Goal: Task Accomplishment & Management: Manage account settings

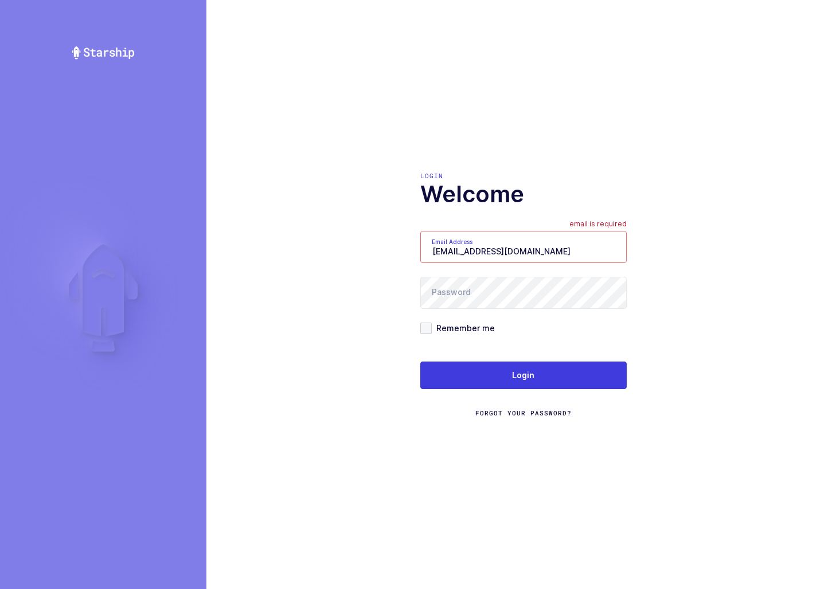
type input "sameer@janustrade.com"
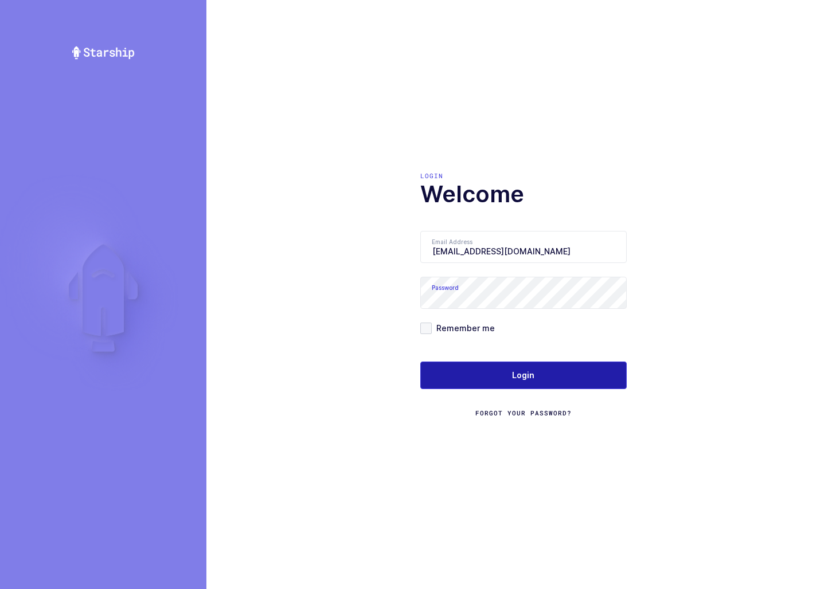
click at [532, 384] on button "Login" at bounding box center [523, 376] width 206 height 28
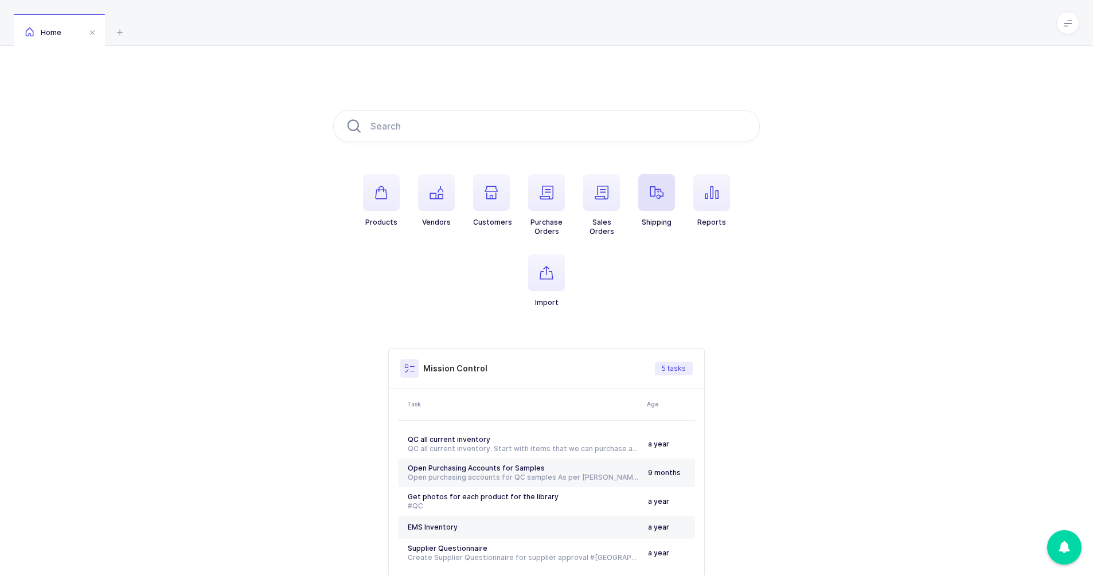
click at [644, 202] on span "button" at bounding box center [656, 192] width 37 height 37
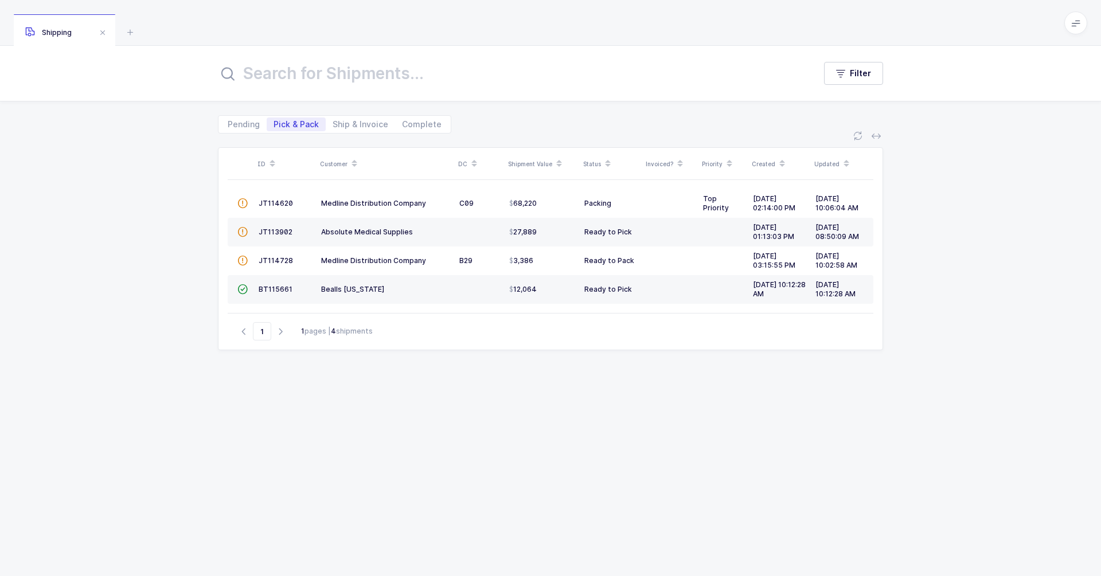
click at [343, 84] on input "text" at bounding box center [509, 74] width 583 height 28
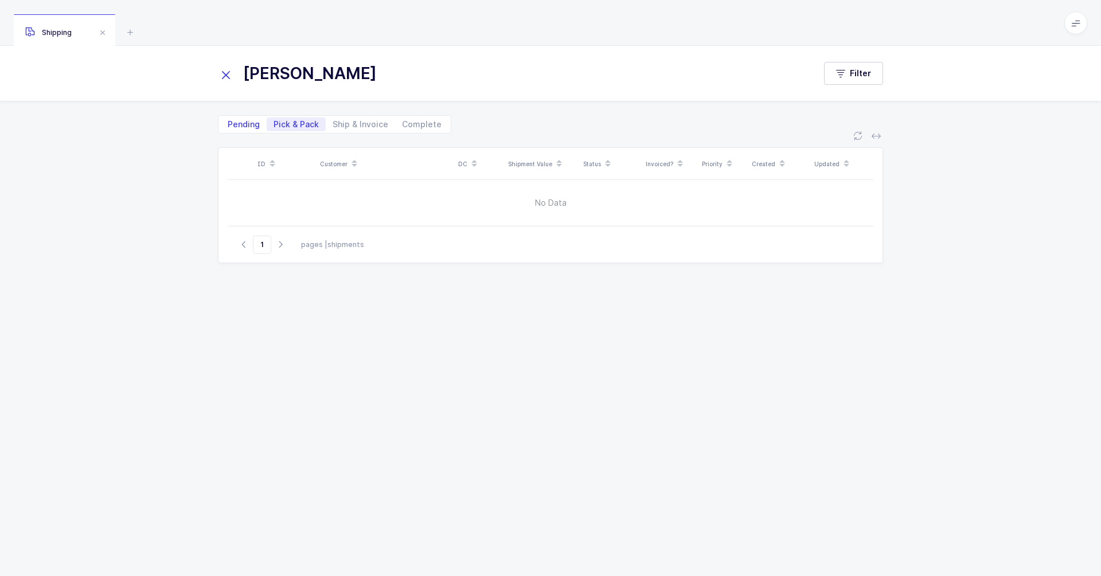
type input "[PERSON_NAME]"
click at [251, 123] on span "Pending" at bounding box center [244, 124] width 32 height 8
click at [228, 123] on input "Pending" at bounding box center [224, 121] width 7 height 7
radio input "true"
radio input "false"
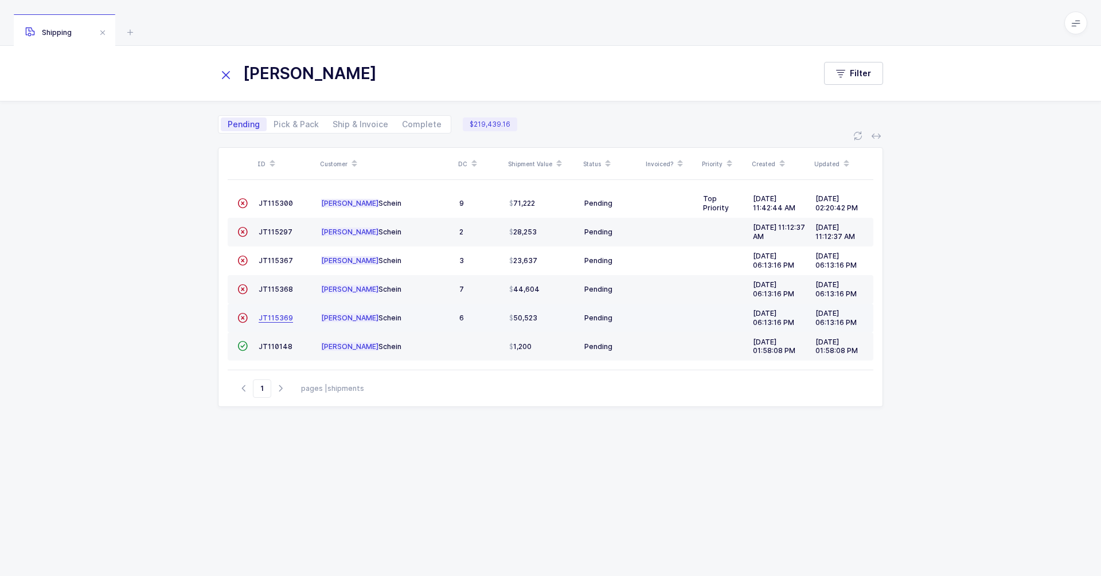
click at [281, 322] on span "JT115369" at bounding box center [276, 318] width 34 height 9
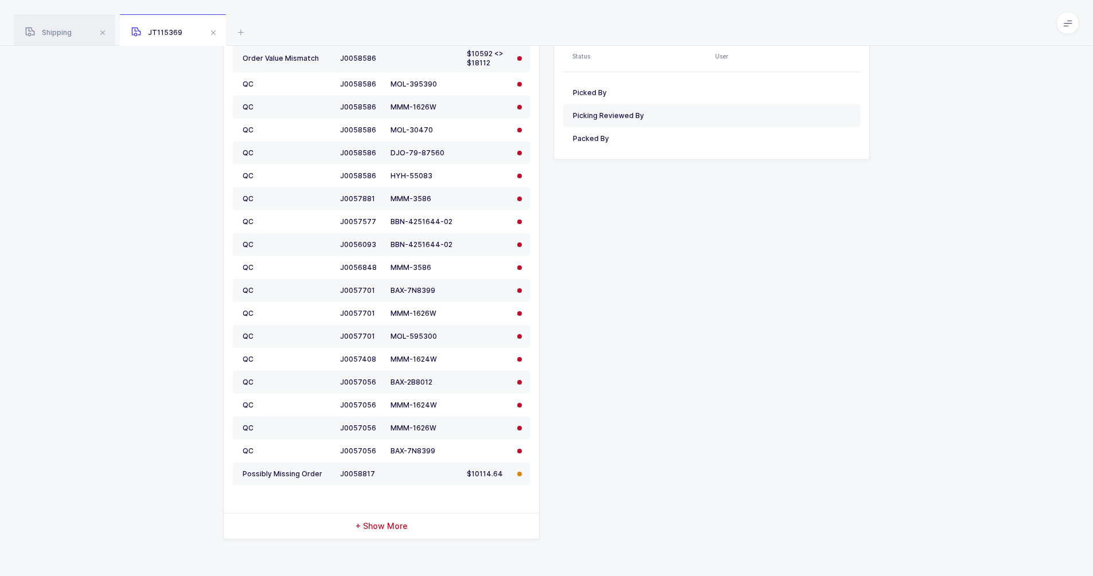
scroll to position [593, 0]
click at [73, 40] on div "Shipping" at bounding box center [64, 30] width 101 height 32
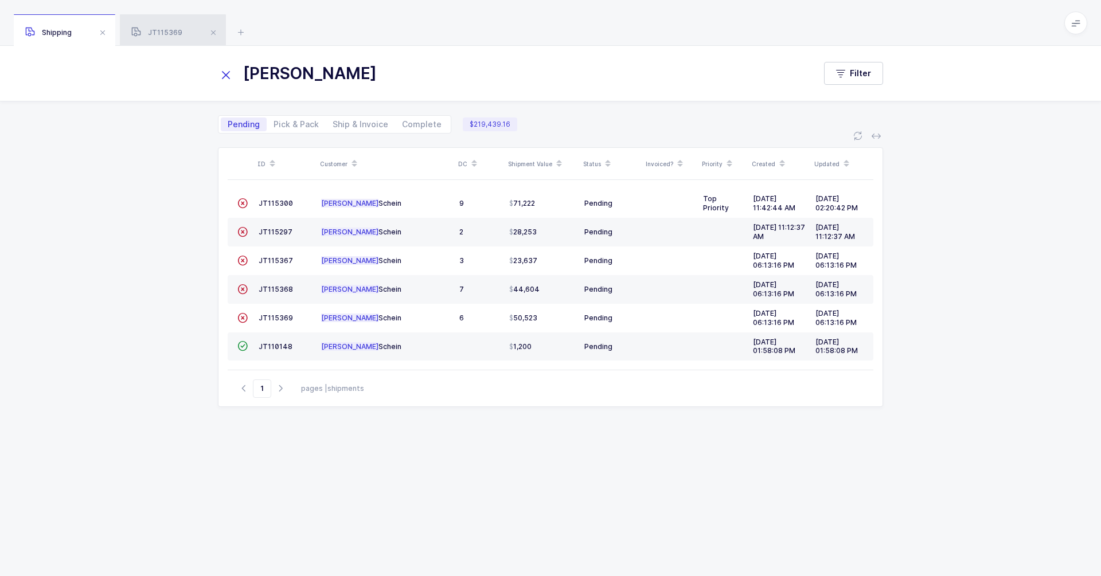
click at [183, 41] on div "JT115369" at bounding box center [173, 30] width 106 height 32
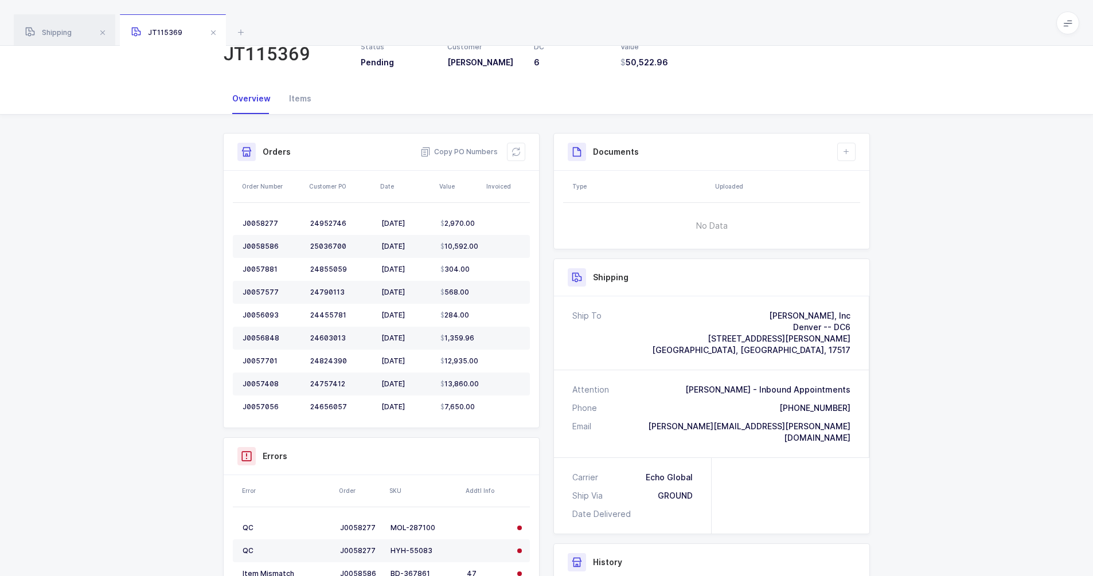
scroll to position [44, 0]
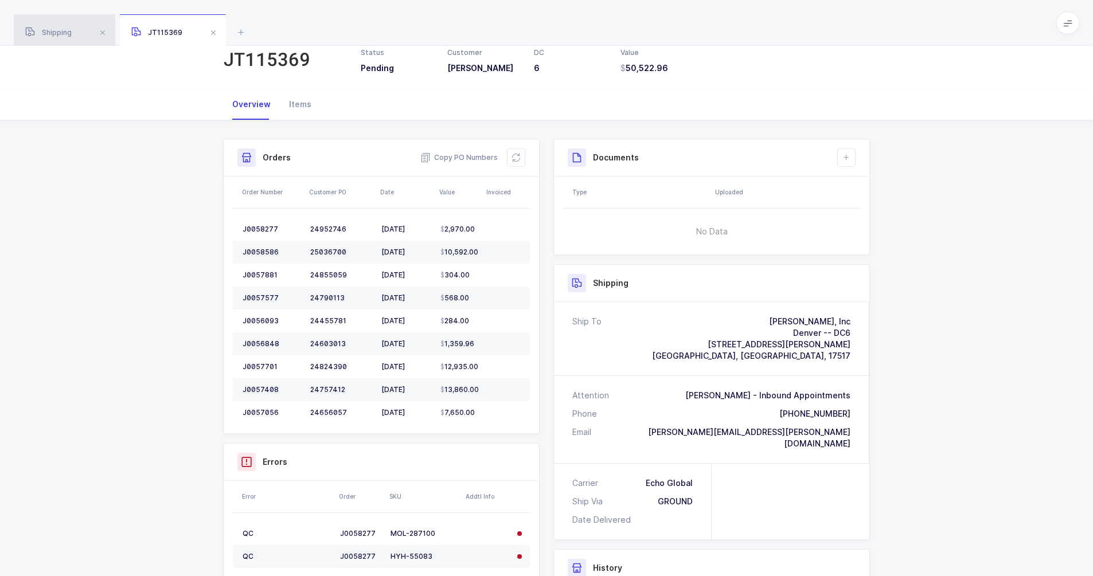
click at [82, 40] on div "Shipping" at bounding box center [64, 30] width 101 height 32
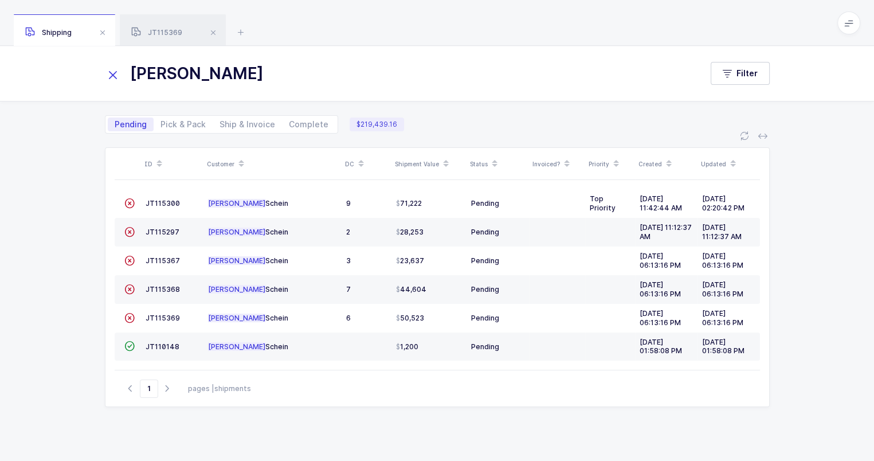
click at [424, 165] on div "Shipment Value" at bounding box center [429, 163] width 68 height 19
click at [449, 165] on icon at bounding box center [446, 167] width 6 height 6
click at [122, 72] on input "[PERSON_NAME]" at bounding box center [396, 74] width 583 height 28
click at [114, 75] on icon at bounding box center [113, 75] width 16 height 16
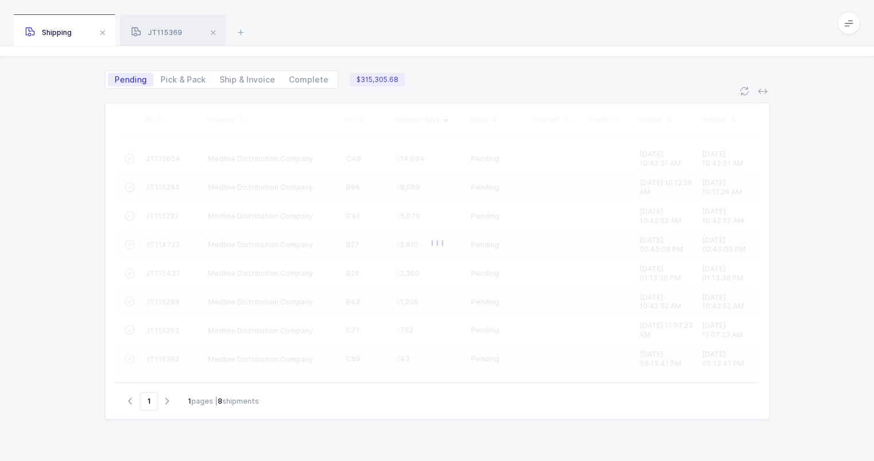
scroll to position [45, 0]
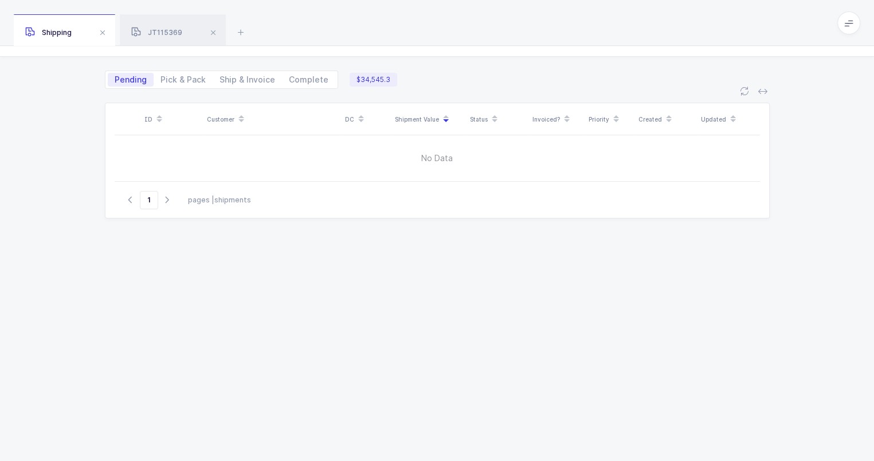
click at [192, 71] on div "Pending Pick & Pack Ship & Invoice Complete" at bounding box center [221, 80] width 233 height 18
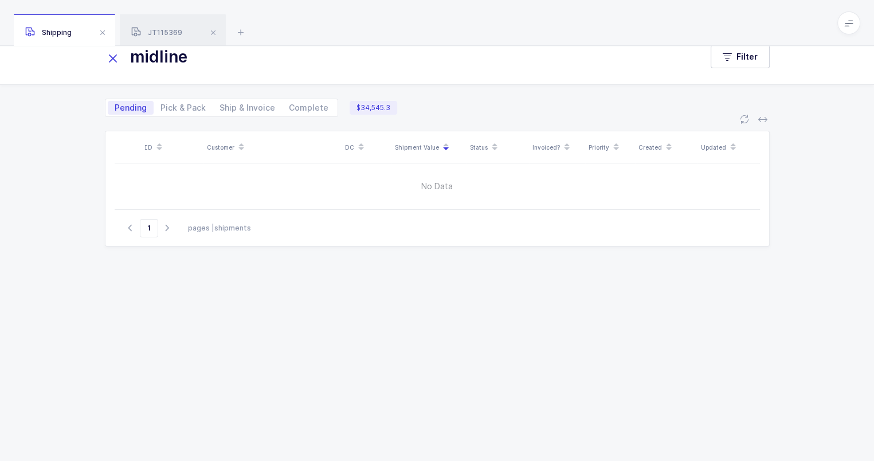
scroll to position [5, 0]
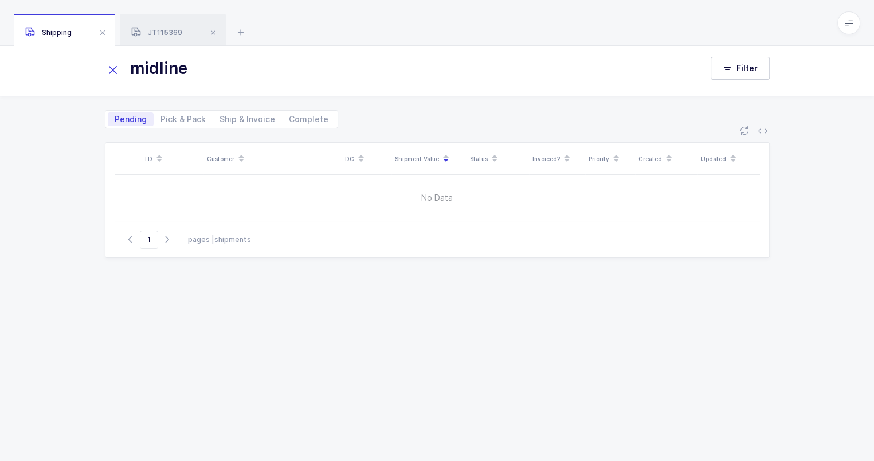
click at [190, 77] on input "midline" at bounding box center [396, 68] width 583 height 28
type input "m"
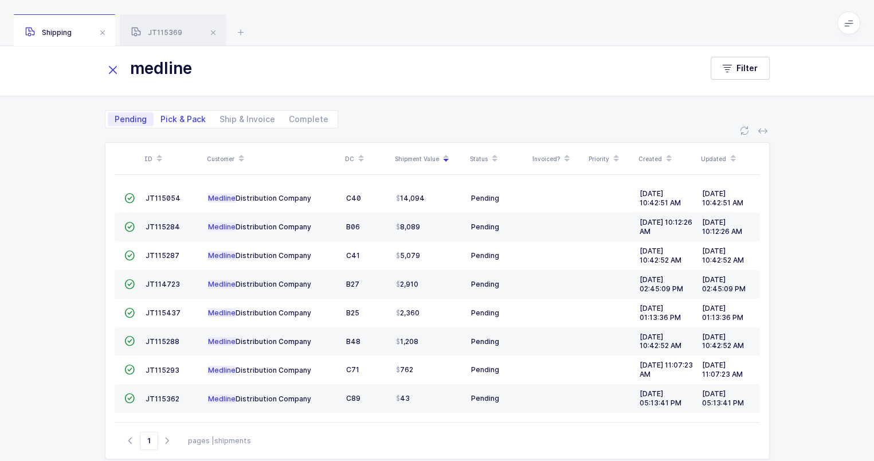
type input "medline"
click at [181, 121] on span "Pick & Pack" at bounding box center [183, 119] width 45 height 8
click at [161, 120] on input "Pick & Pack" at bounding box center [157, 115] width 7 height 7
radio input "true"
radio input "false"
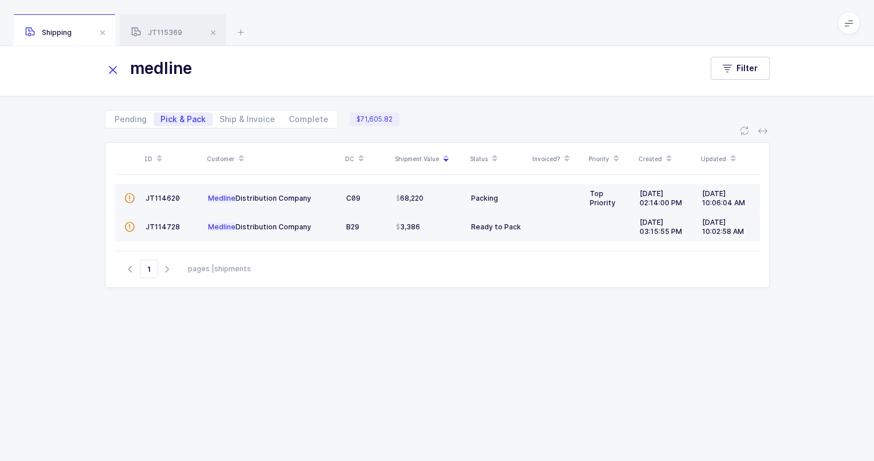
click at [129, 194] on span "" at bounding box center [129, 198] width 10 height 9
click at [157, 197] on span "JT114620" at bounding box center [163, 198] width 34 height 9
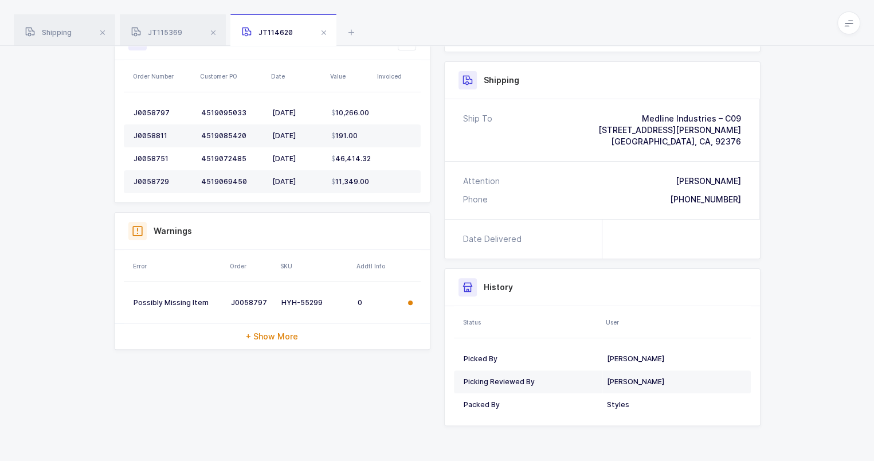
scroll to position [269, 0]
drag, startPoint x: 322, startPoint y: 303, endPoint x: 283, endPoint y: 304, distance: 39.0
click at [283, 304] on div "HYH-55299" at bounding box center [315, 303] width 67 height 9
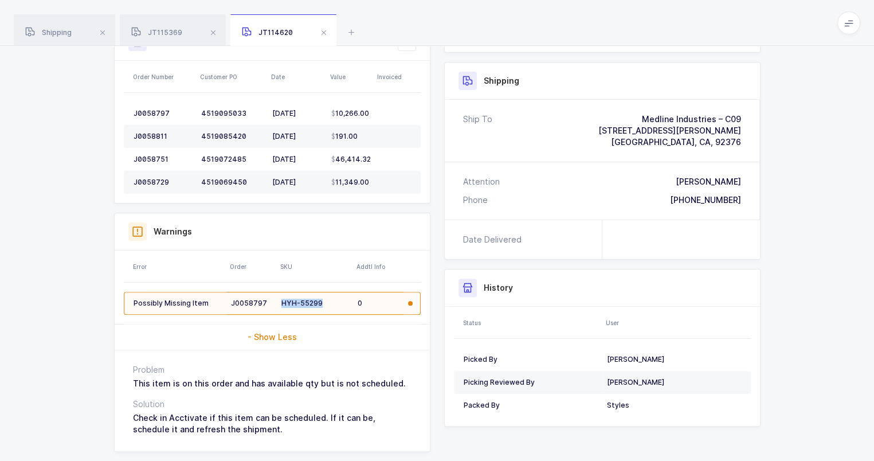
copy div "HYH-55299"
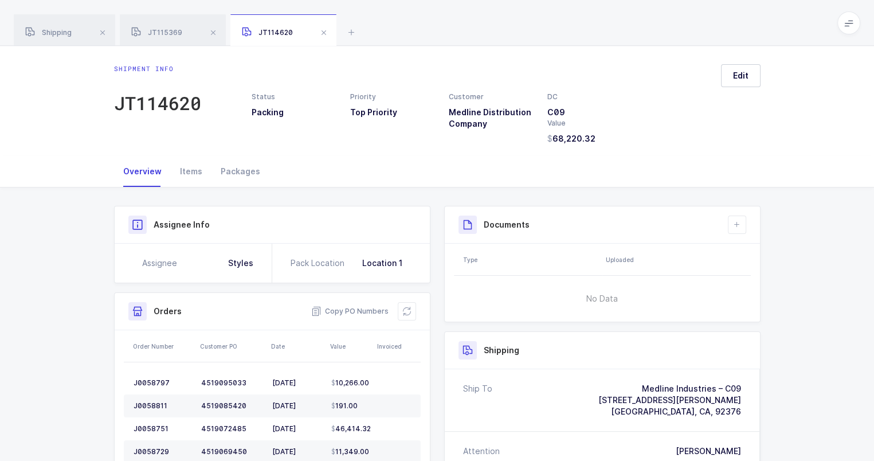
scroll to position [0, 0]
click at [347, 33] on icon at bounding box center [352, 32] width 14 height 14
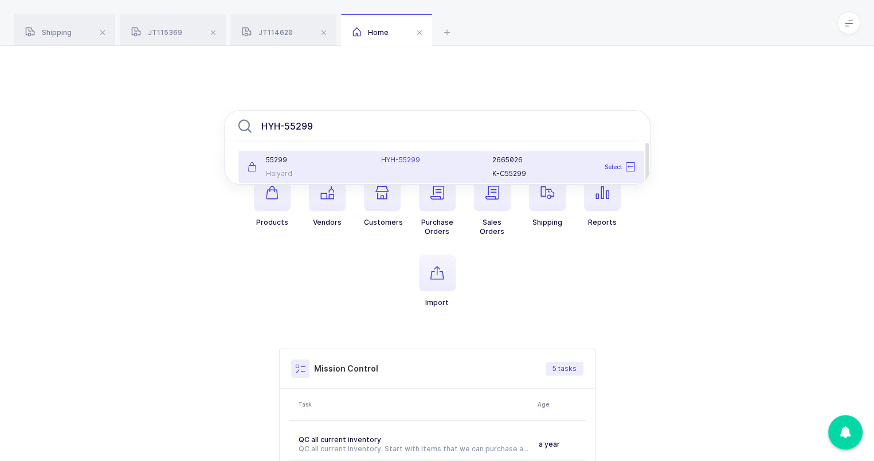
type input "HYH-55299"
click at [309, 171] on div "Halyard" at bounding box center [308, 173] width 120 height 9
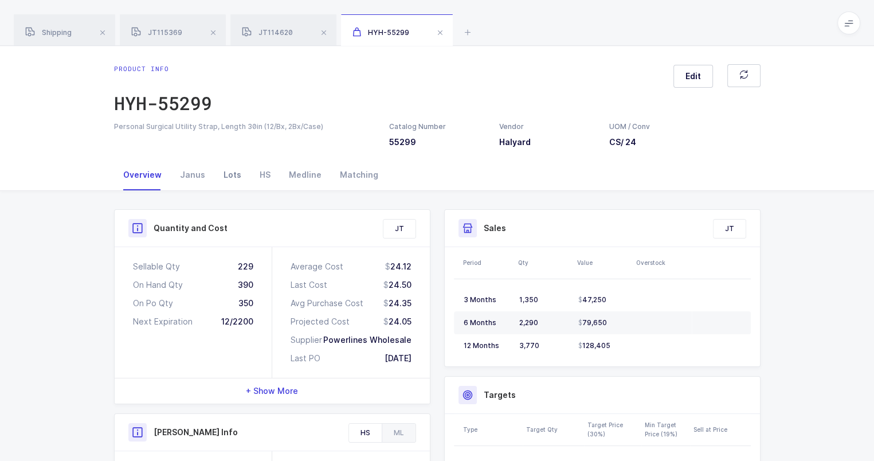
click at [226, 177] on div "Lots" at bounding box center [232, 174] width 36 height 31
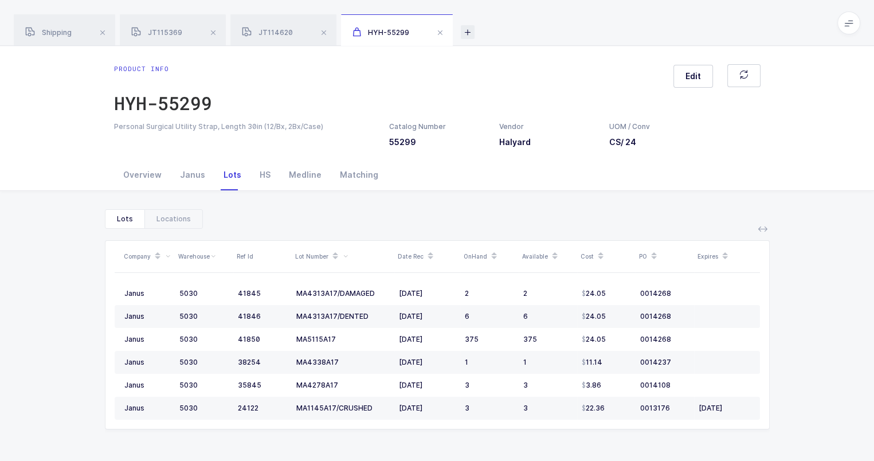
click at [466, 36] on icon at bounding box center [468, 32] width 14 height 14
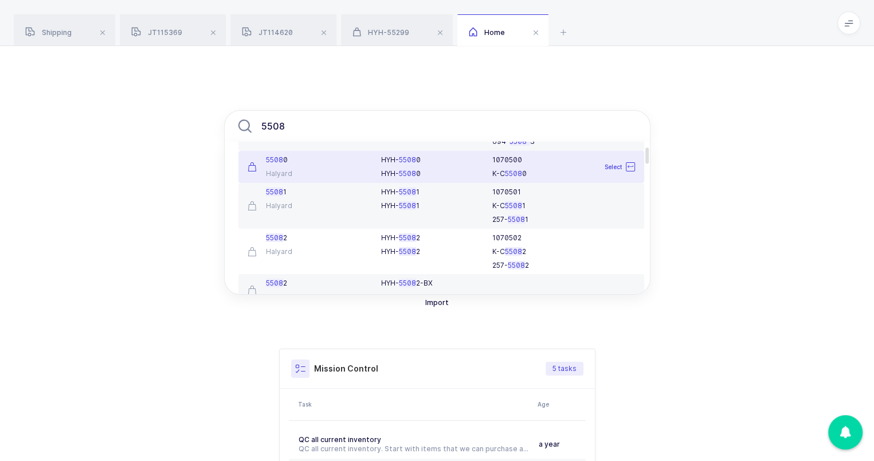
scroll to position [48, 0]
type input "5508"
click at [415, 177] on li "5508 0 Halyard HYH- 5508 0 HYH- 5508 0 1070500 K-C 5508 0 Select" at bounding box center [442, 165] width 406 height 32
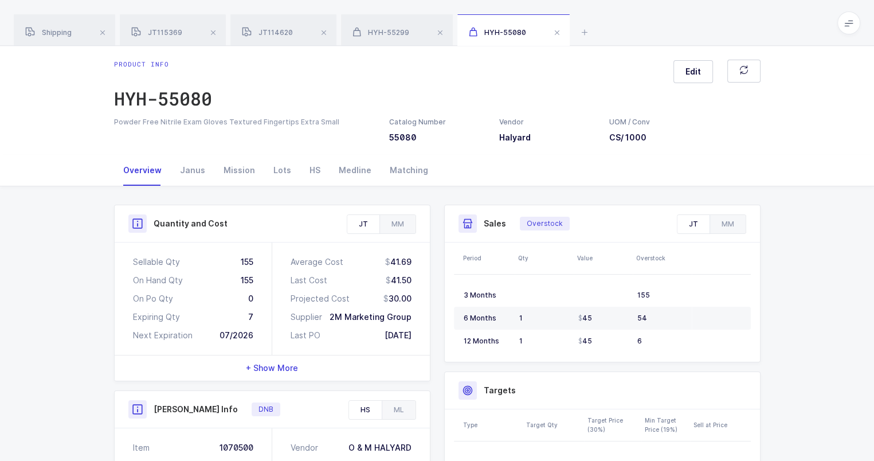
scroll to position [5, 0]
click at [587, 32] on icon at bounding box center [585, 32] width 14 height 14
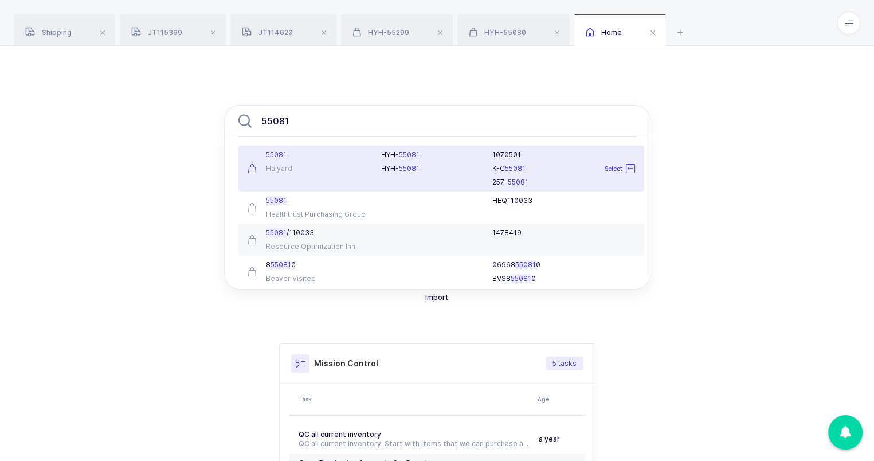
type input "55081"
click at [436, 158] on div "HYH- 55081" at bounding box center [429, 154] width 97 height 9
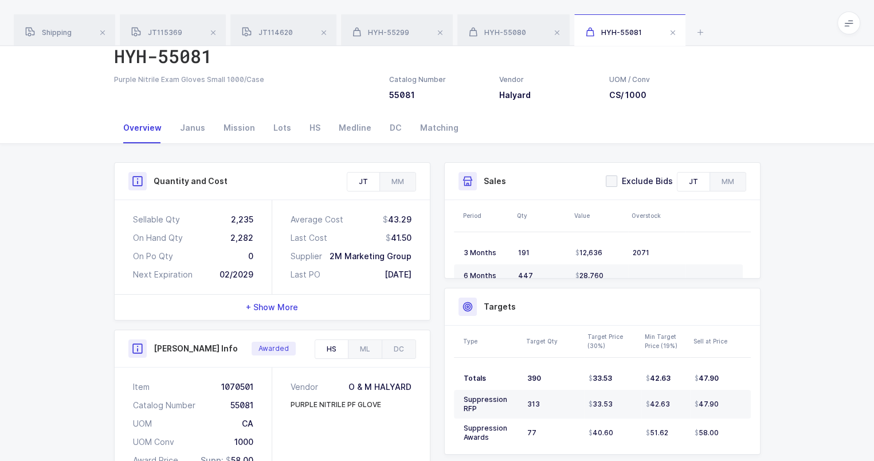
scroll to position [49, 0]
click at [490, 32] on span "HYH-55080" at bounding box center [497, 32] width 57 height 9
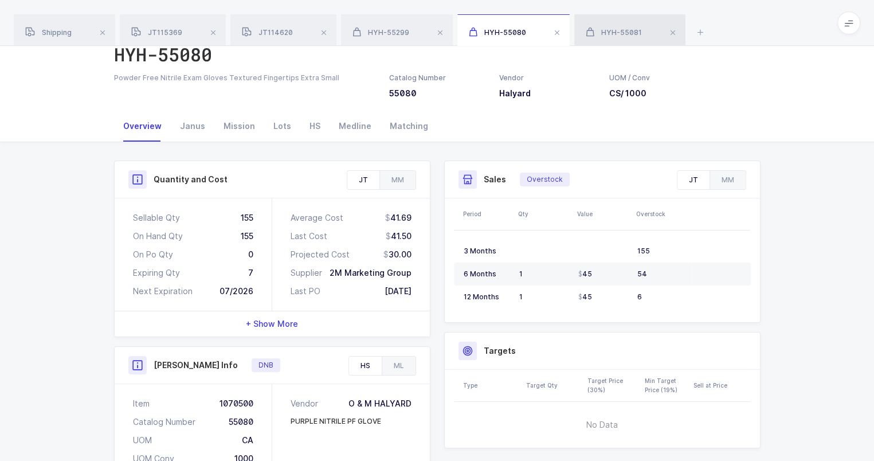
scroll to position [51, 0]
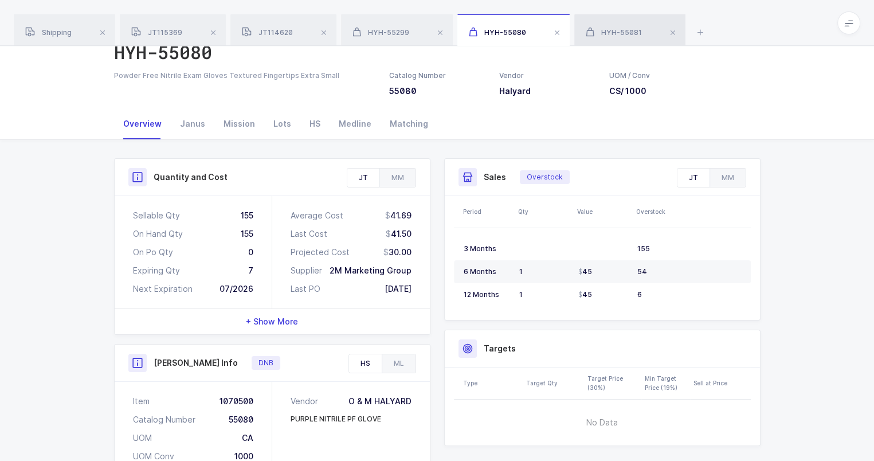
click at [597, 41] on div "HYH-55081" at bounding box center [630, 30] width 111 height 32
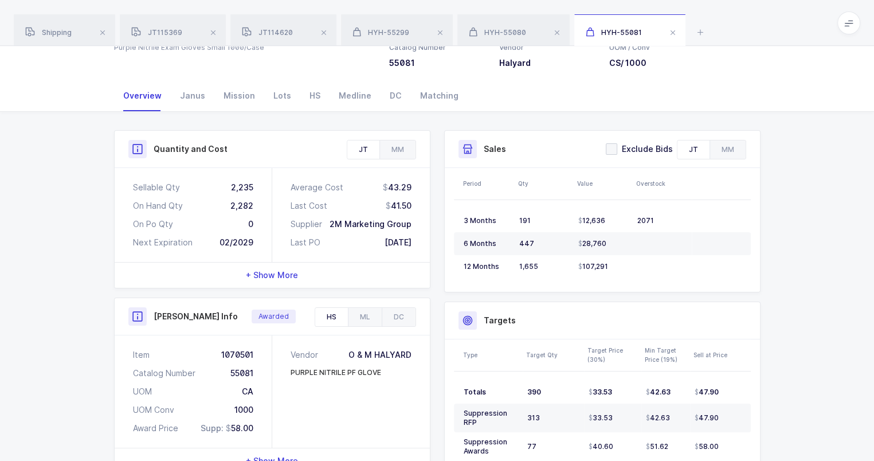
scroll to position [80, 0]
click at [522, 32] on span "HYH-55080" at bounding box center [497, 32] width 57 height 9
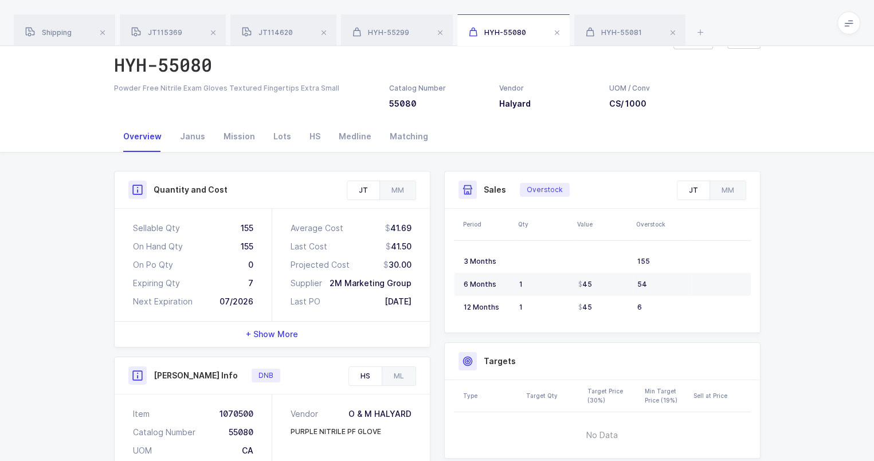
scroll to position [37, 0]
click at [206, 139] on div "Janus" at bounding box center [193, 137] width 44 height 31
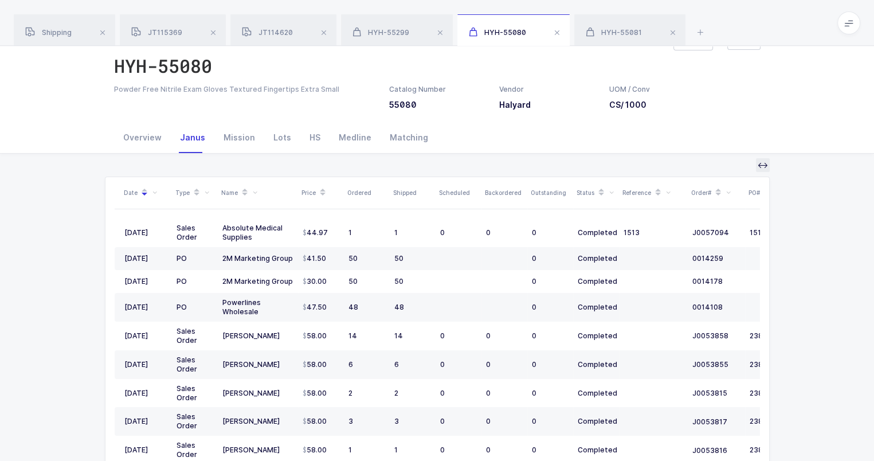
click at [764, 167] on icon at bounding box center [763, 165] width 9 height 9
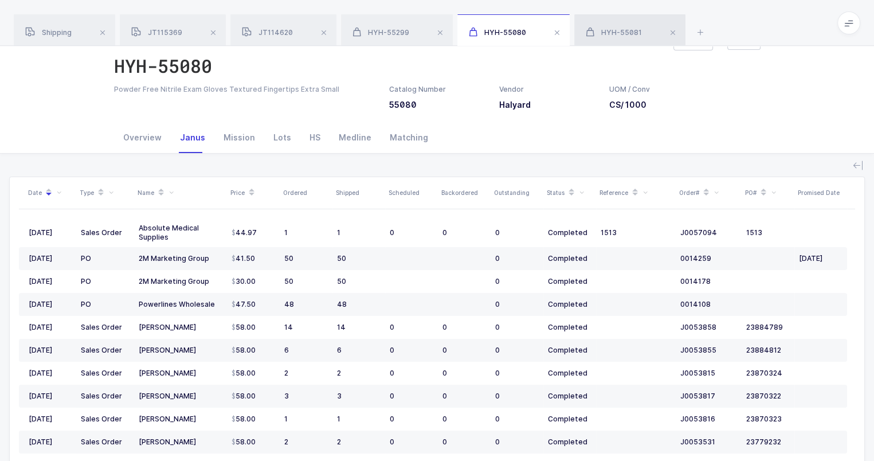
click at [636, 41] on div "HYH-55081" at bounding box center [630, 30] width 111 height 32
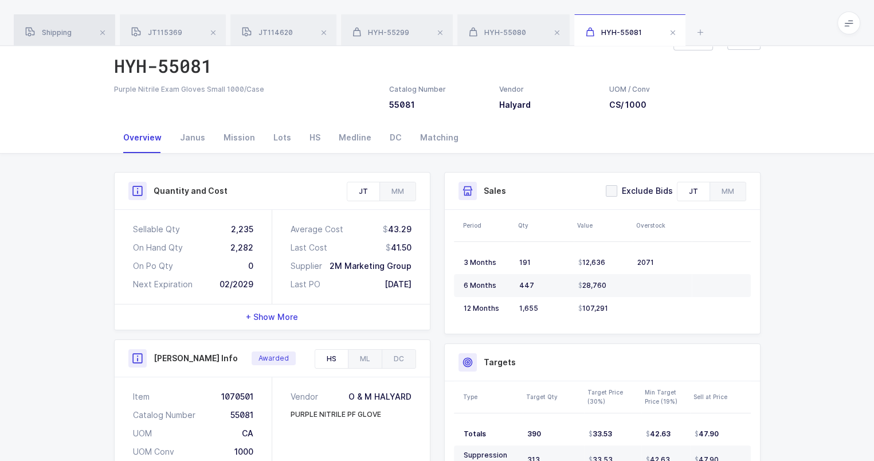
click at [79, 43] on div "Shipping" at bounding box center [64, 30] width 101 height 32
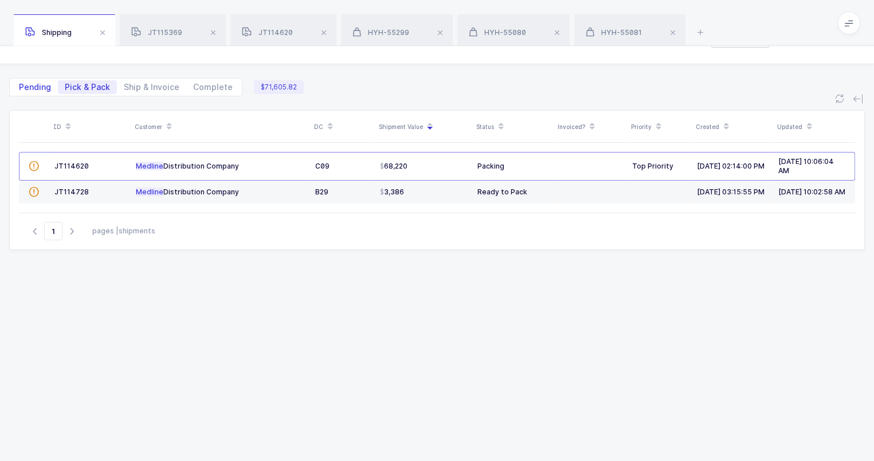
click at [45, 84] on span "Pending" at bounding box center [35, 87] width 32 height 8
click at [19, 84] on input "Pending" at bounding box center [15, 83] width 7 height 7
radio input "true"
radio input "false"
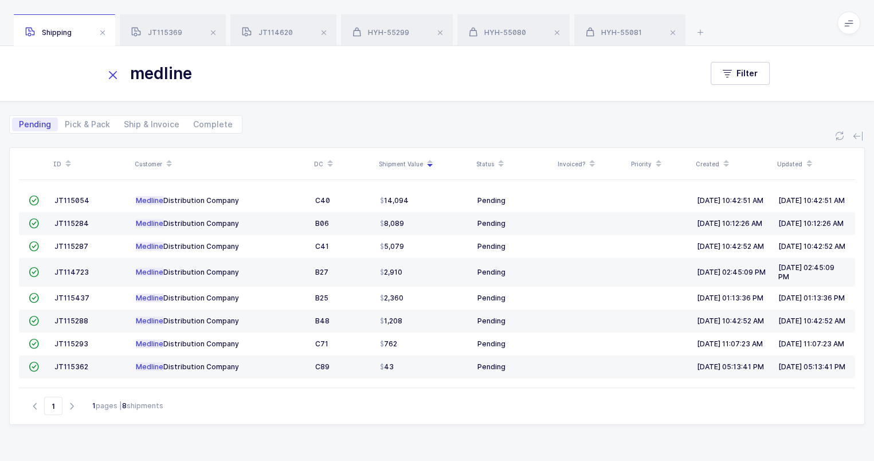
click at [187, 94] on div "medline Filter" at bounding box center [437, 73] width 874 height 55
click at [107, 73] on icon at bounding box center [113, 75] width 16 height 16
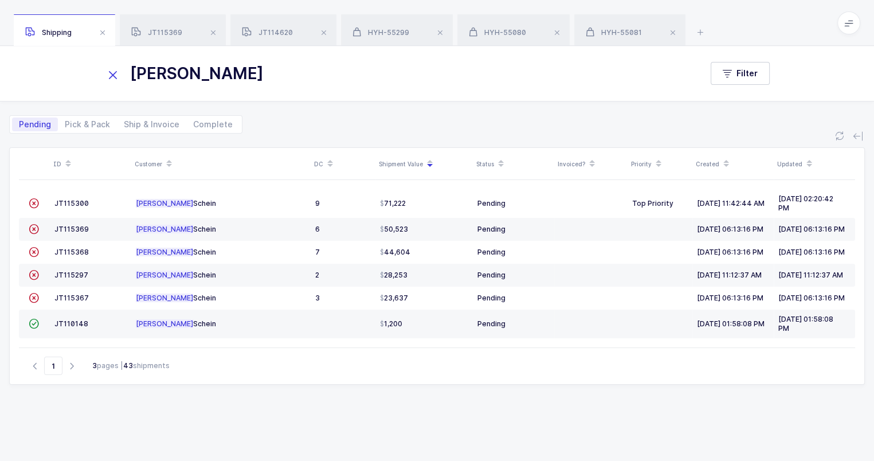
type input "[PERSON_NAME]"
drag, startPoint x: 171, startPoint y: 63, endPoint x: 67, endPoint y: 200, distance: 172.2
click at [67, 200] on div at bounding box center [437, 248] width 837 height 200
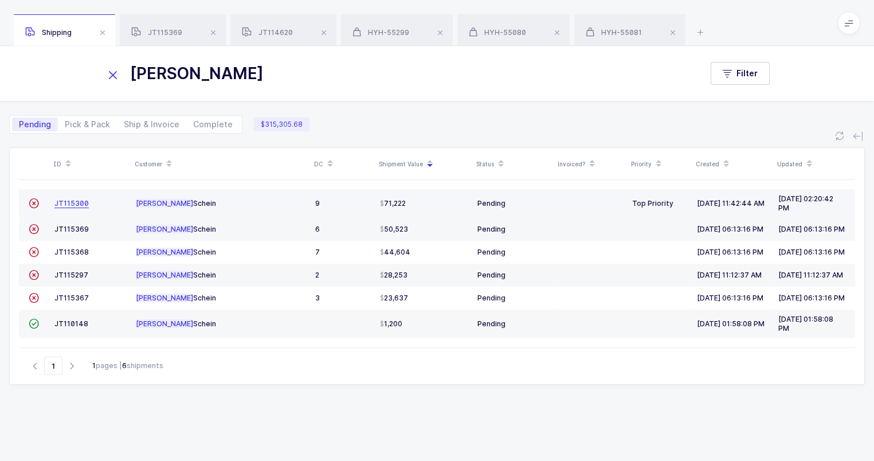
click at [75, 206] on span "JT115300" at bounding box center [71, 203] width 34 height 9
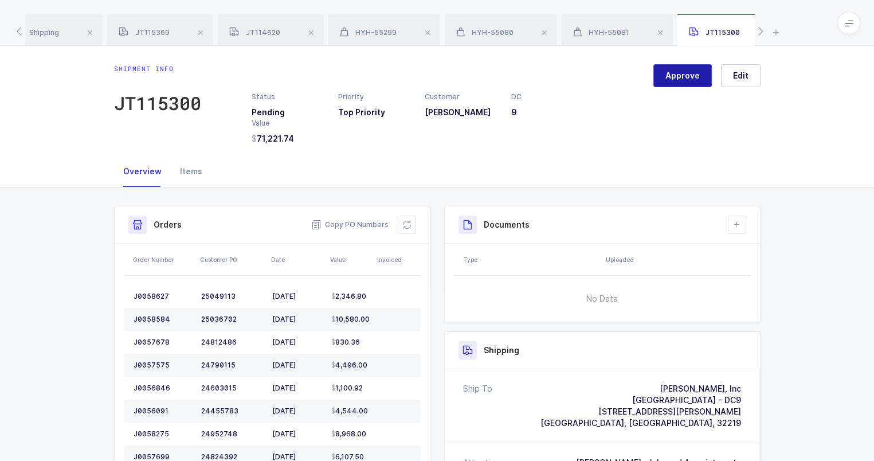
click at [690, 69] on button "Approve" at bounding box center [683, 75] width 58 height 23
click at [661, 35] on span at bounding box center [661, 33] width 14 height 14
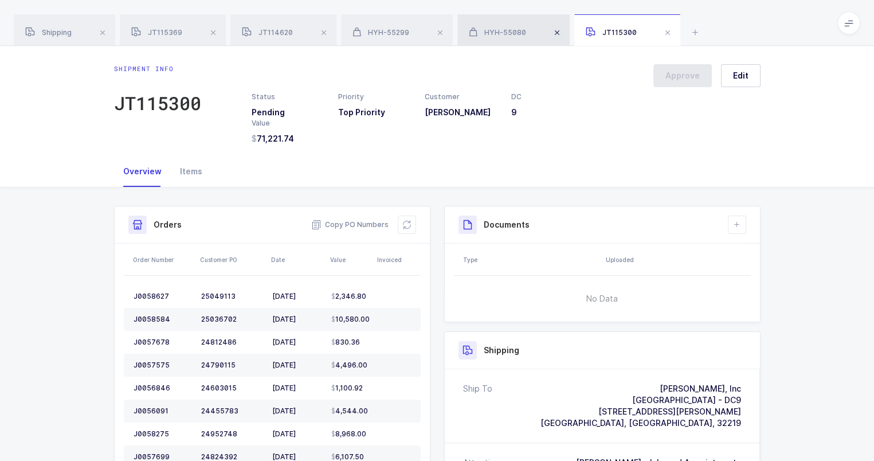
click at [554, 34] on span at bounding box center [557, 33] width 14 height 14
click at [447, 34] on span at bounding box center [440, 33] width 14 height 14
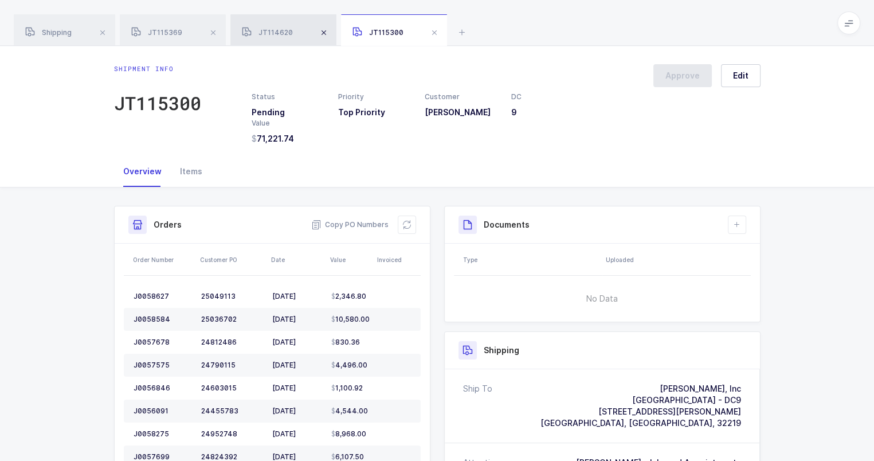
click at [329, 34] on span at bounding box center [324, 33] width 14 height 14
click at [212, 35] on span at bounding box center [213, 33] width 14 height 14
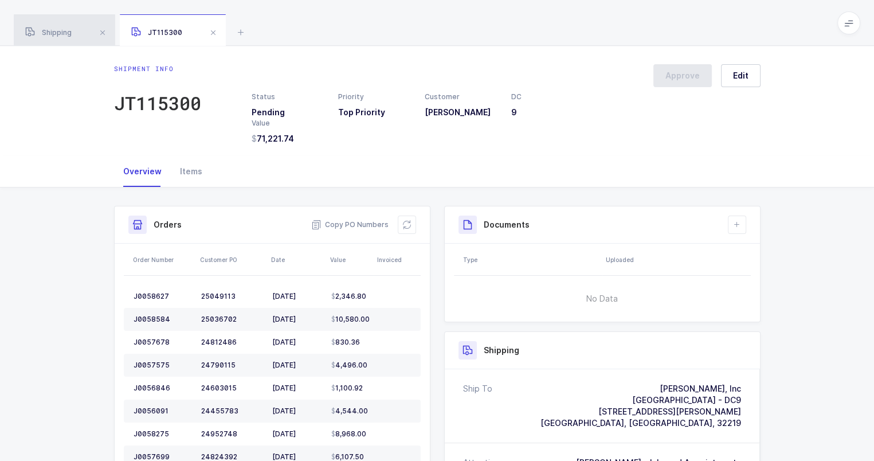
click at [83, 41] on div "Shipping" at bounding box center [64, 30] width 101 height 32
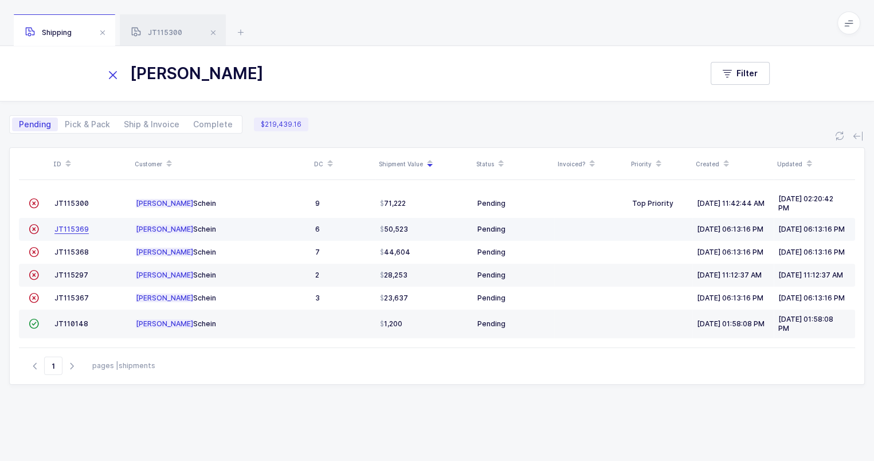
click at [67, 232] on span "JT115369" at bounding box center [71, 229] width 34 height 9
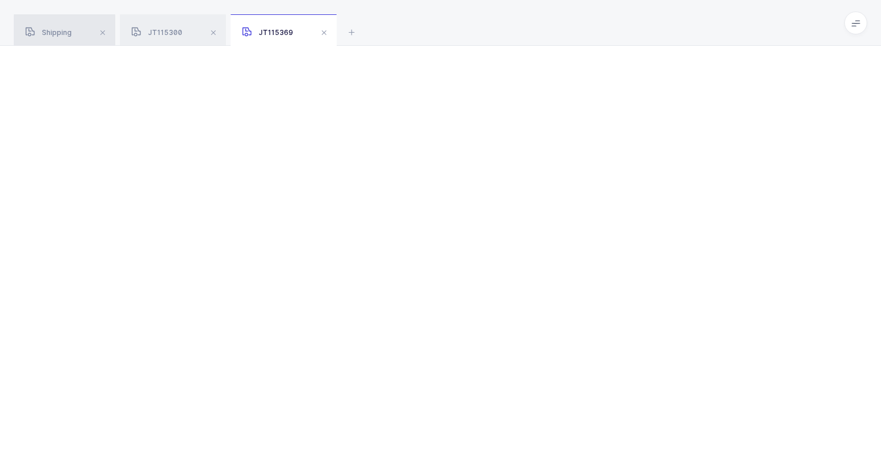
click at [64, 28] on span "Shipping" at bounding box center [48, 32] width 46 height 9
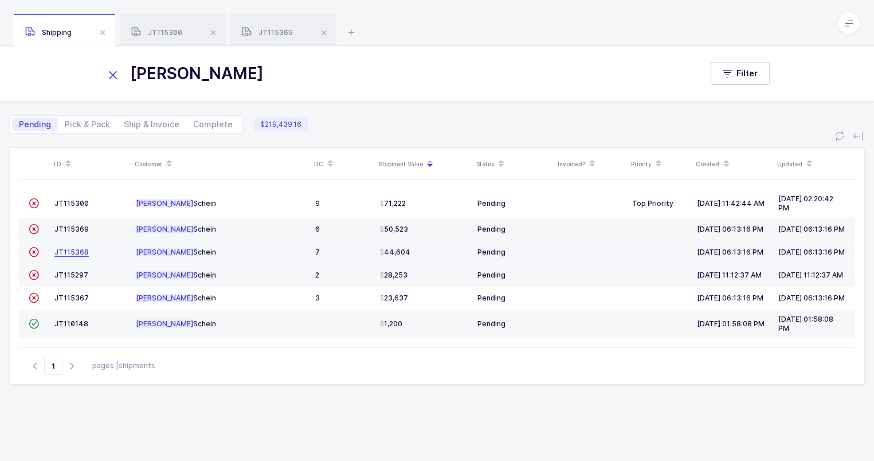
click at [65, 256] on span "JT115368" at bounding box center [71, 252] width 34 height 9
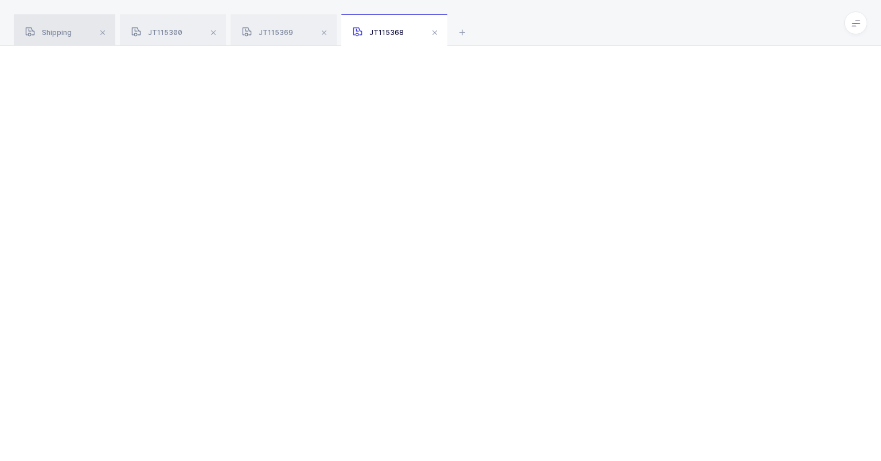
click at [52, 39] on div "Shipping" at bounding box center [64, 30] width 101 height 32
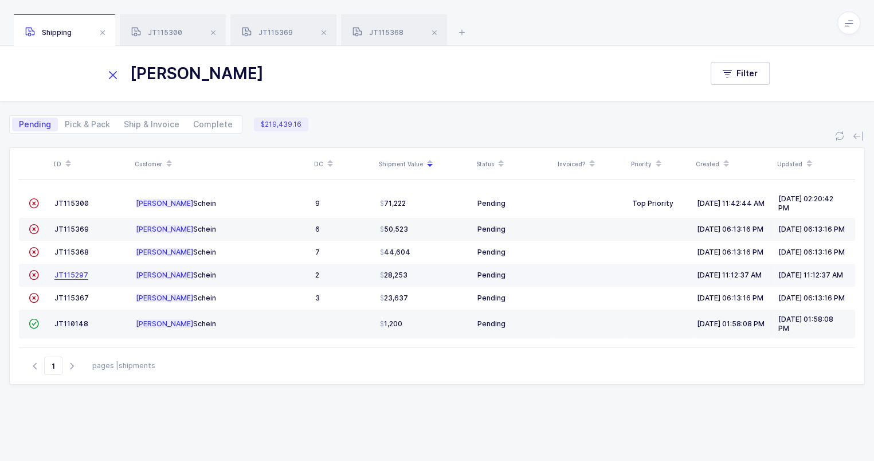
click at [61, 280] on link "JT115297" at bounding box center [71, 275] width 34 height 9
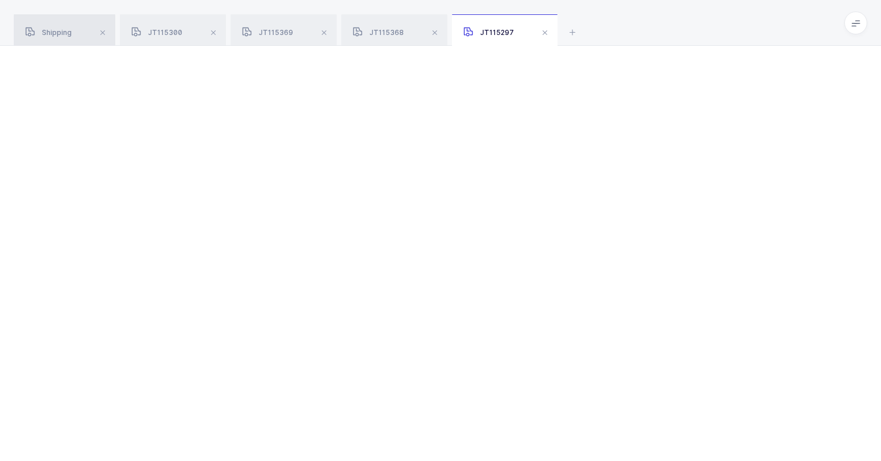
click at [63, 40] on div "Shipping" at bounding box center [64, 30] width 101 height 32
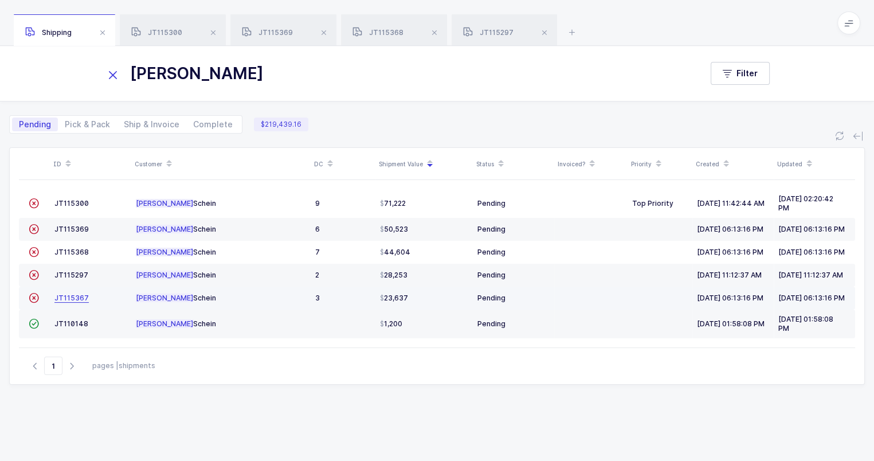
click at [65, 302] on span "JT115367" at bounding box center [71, 298] width 34 height 9
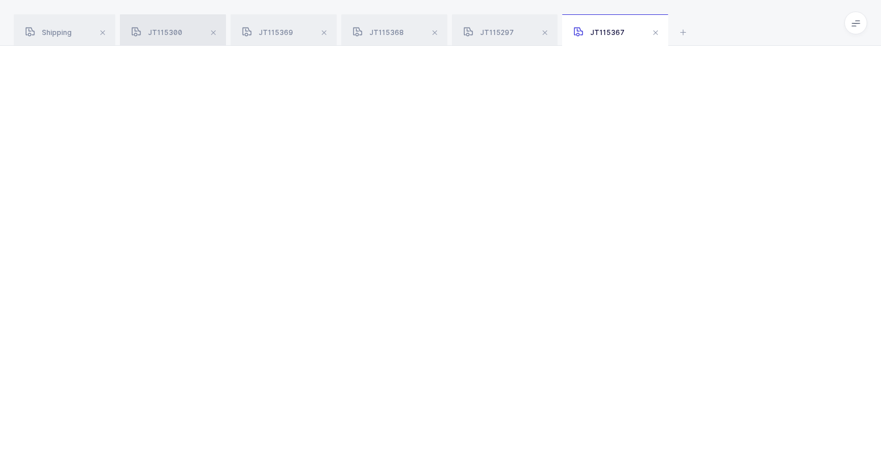
click at [184, 38] on div "JT115300" at bounding box center [173, 30] width 106 height 32
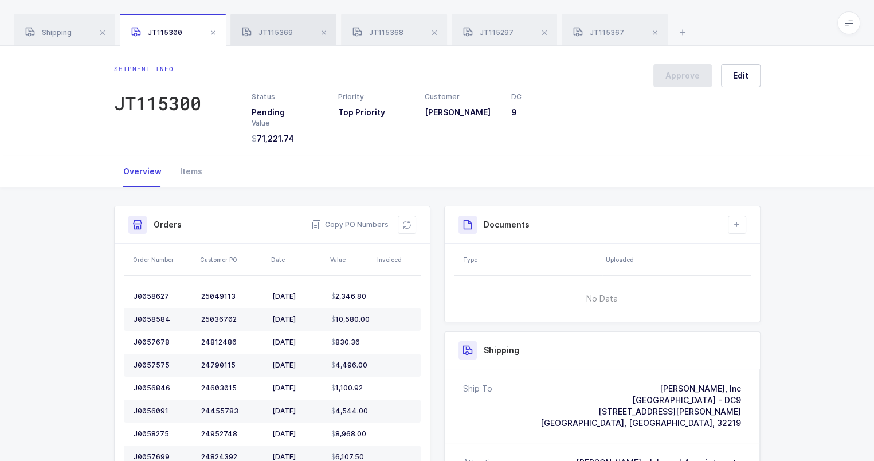
click at [251, 38] on span at bounding box center [247, 33] width 10 height 11
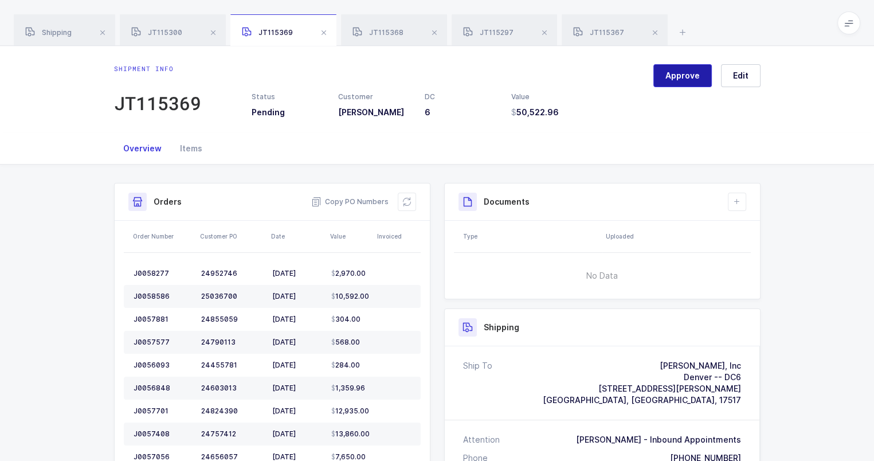
click at [668, 75] on span "Approve" at bounding box center [683, 75] width 34 height 11
click at [413, 25] on div "JT115368" at bounding box center [394, 30] width 106 height 32
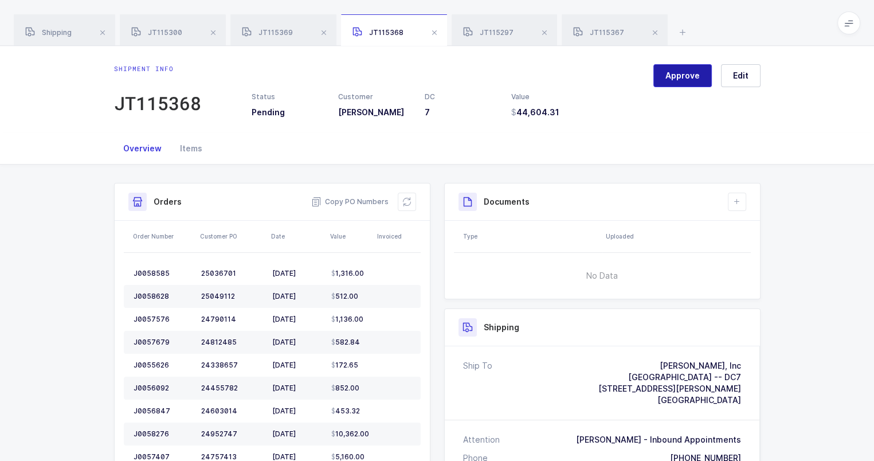
click at [686, 68] on button "Approve" at bounding box center [683, 75] width 58 height 23
click at [517, 30] on div "JT115297" at bounding box center [505, 30] width 106 height 32
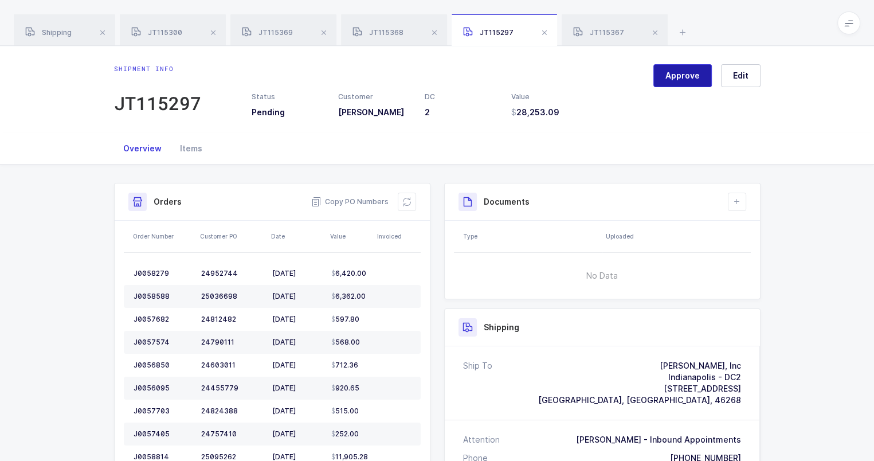
click at [677, 73] on span "Approve" at bounding box center [683, 75] width 34 height 11
click at [619, 28] on span "JT115367" at bounding box center [598, 32] width 51 height 9
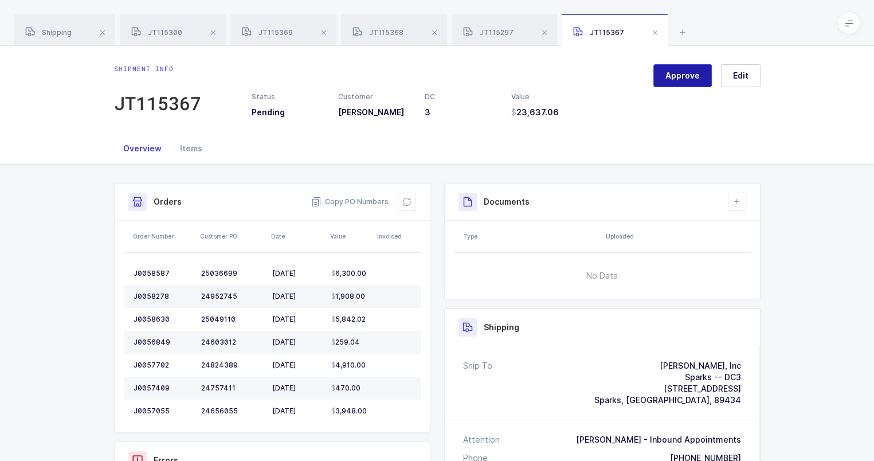
click at [691, 72] on span "Approve" at bounding box center [683, 75] width 34 height 11
